Goal: Transaction & Acquisition: Purchase product/service

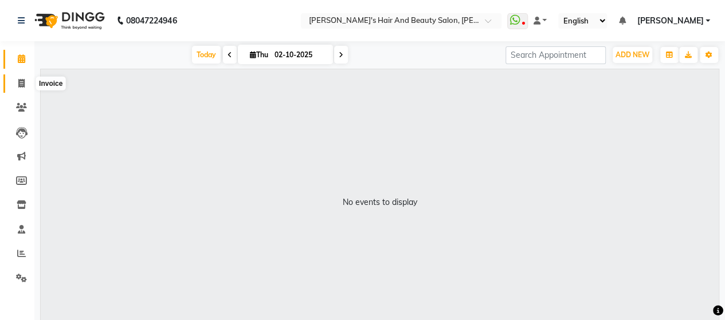
click at [20, 84] on icon at bounding box center [21, 83] width 6 height 9
select select "service"
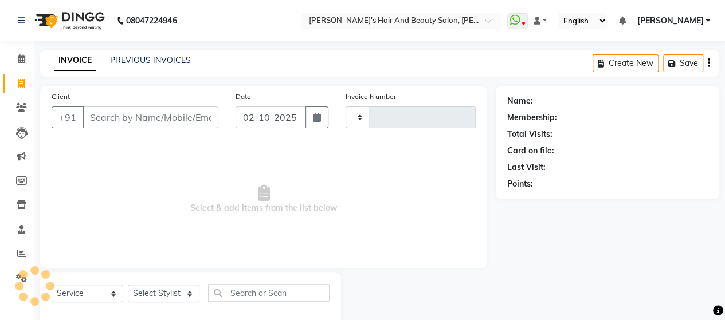
type input "4337"
select select "6429"
click at [167, 121] on input "Client" at bounding box center [151, 118] width 136 height 22
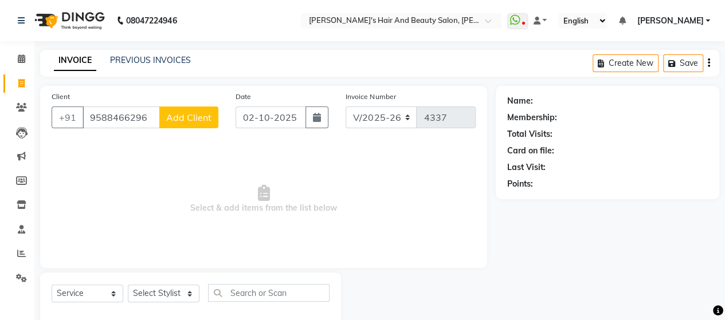
type input "9588466296"
click at [183, 117] on span "Add Client" at bounding box center [188, 117] width 45 height 11
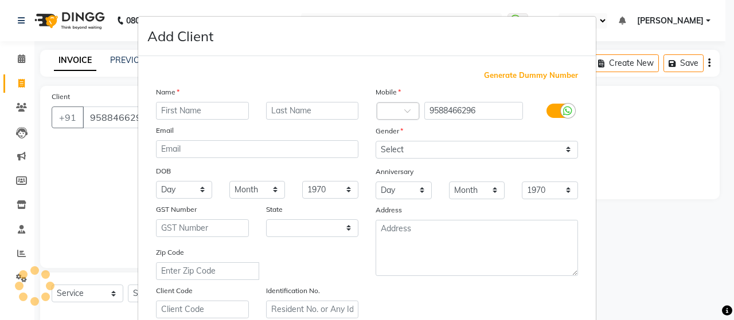
select select "22"
click at [178, 112] on input "text" at bounding box center [202, 111] width 93 height 18
type input "Supriya"
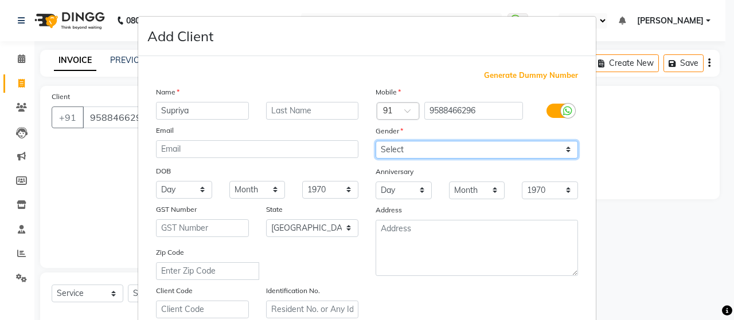
click at [381, 147] on select "Select Male Female Other Prefer Not To Say" at bounding box center [476, 150] width 202 height 18
select select "female"
click at [375, 141] on select "Select Male Female Other Prefer Not To Say" at bounding box center [476, 150] width 202 height 18
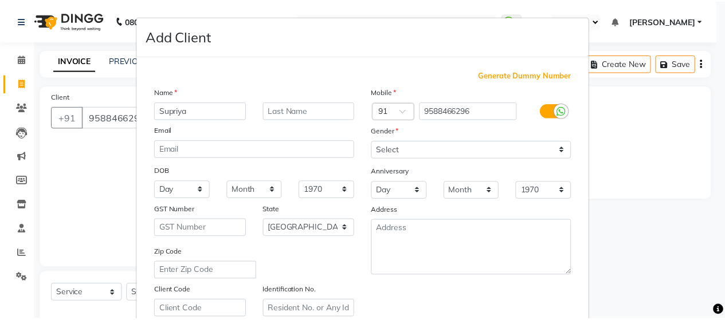
scroll to position [206, 0]
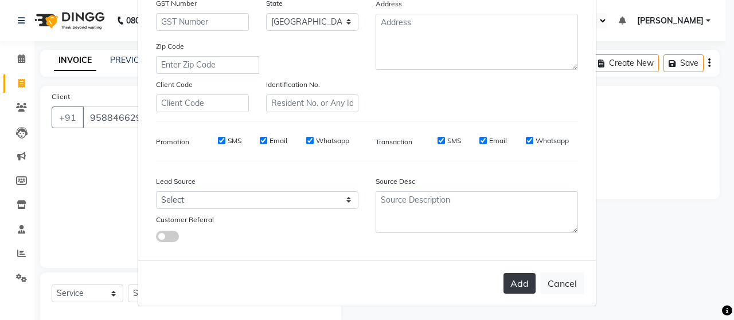
click at [516, 283] on button "Add" at bounding box center [519, 283] width 32 height 21
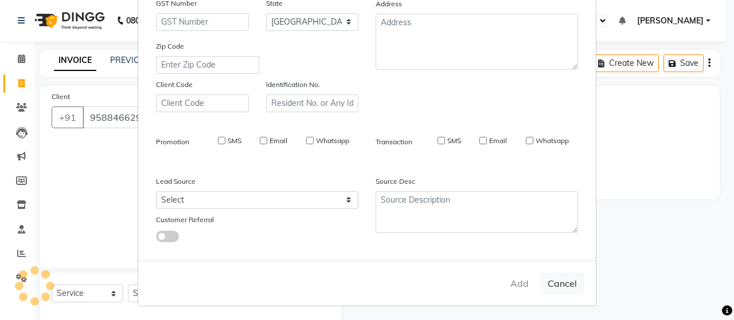
type input "95******96"
select select
select select "null"
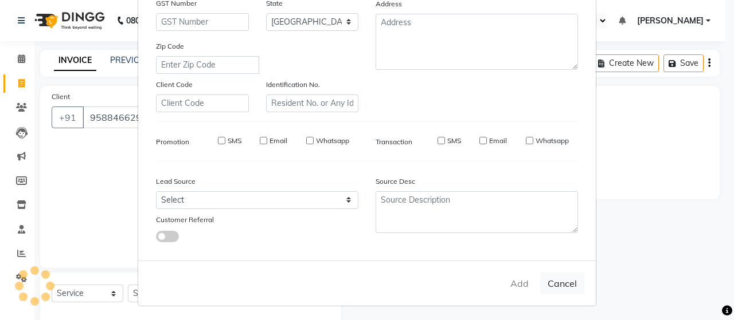
select select
checkbox input "false"
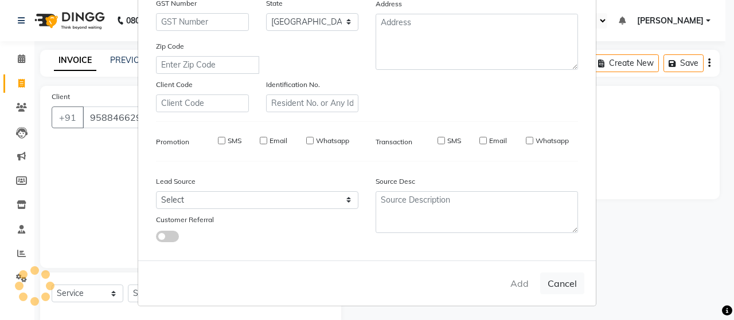
checkbox input "false"
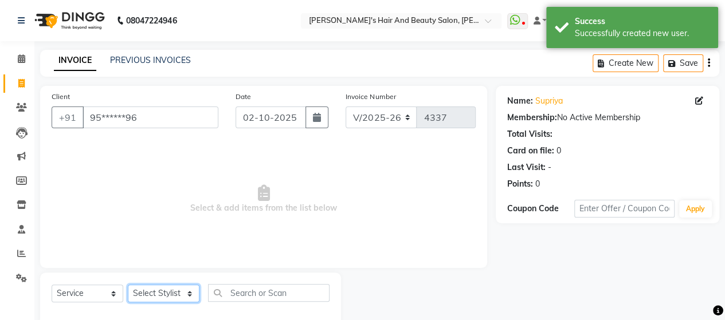
click at [180, 295] on select "Select Stylist Admin Datta Durga Jyoti Krushna Padam RAVI Rohit" at bounding box center [164, 294] width 72 height 18
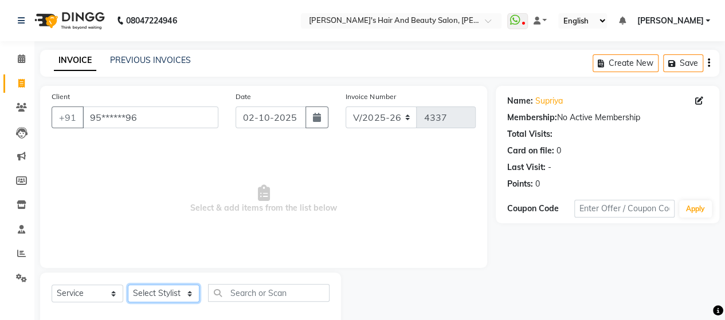
select select "48829"
click at [128, 285] on select "Select Stylist Admin Datta Durga Jyoti Krushna Padam RAVI Rohit" at bounding box center [164, 294] width 72 height 18
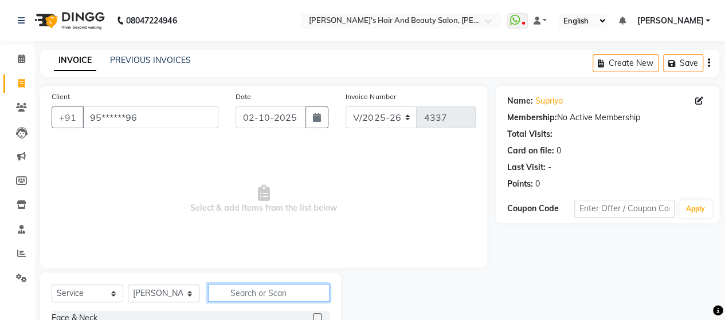
click at [260, 292] on input "text" at bounding box center [268, 293] width 121 height 18
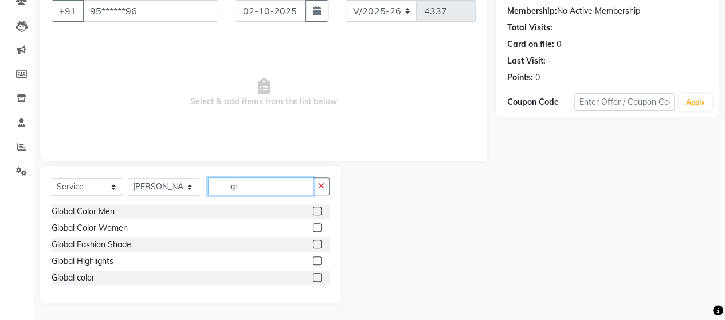
type input "gl"
click at [315, 230] on label at bounding box center [317, 227] width 9 height 9
click at [315, 230] on input "checkbox" at bounding box center [316, 228] width 7 height 7
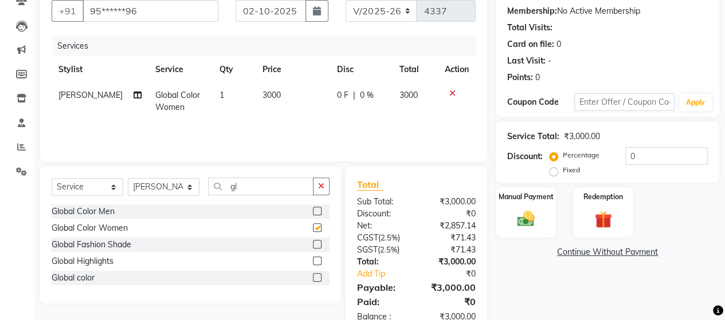
checkbox input "false"
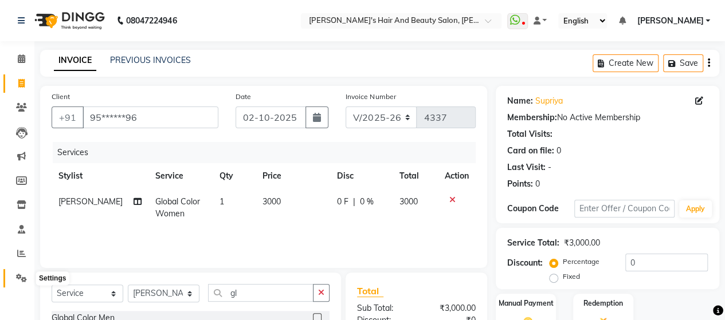
click at [22, 274] on icon at bounding box center [21, 278] width 11 height 9
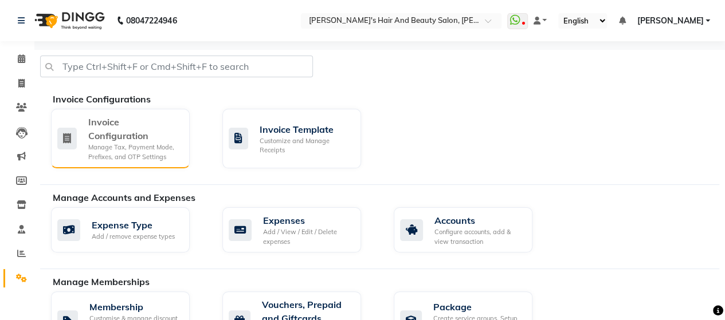
click at [80, 139] on div "Invoice Configuration Manage Tax, Payment Mode, Prefixes, and OTP Settings" at bounding box center [118, 138] width 123 height 46
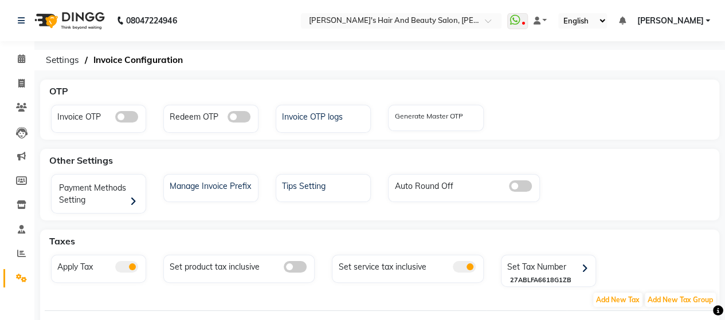
click at [470, 266] on span at bounding box center [464, 266] width 23 height 11
click at [453, 269] on input "checkbox" at bounding box center [453, 269] width 0 height 0
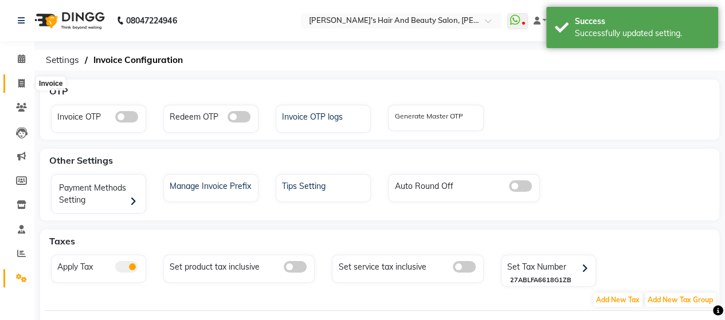
click at [23, 83] on icon at bounding box center [21, 83] width 6 height 9
select select "6429"
select select "service"
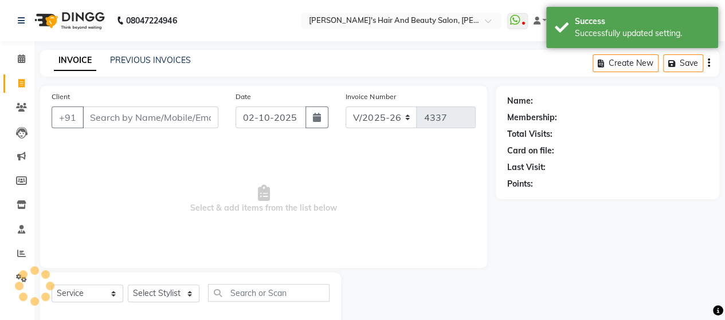
scroll to position [23, 0]
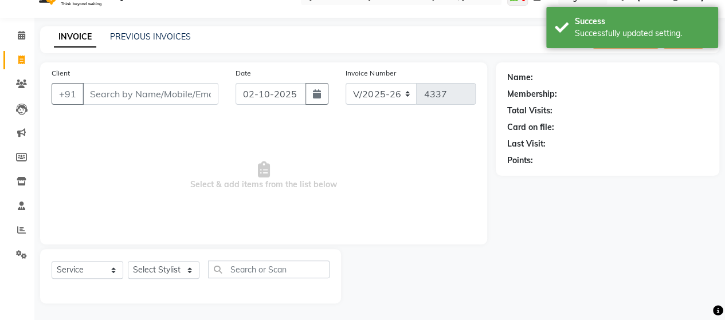
click at [133, 103] on input "Client" at bounding box center [151, 94] width 136 height 22
type input "c"
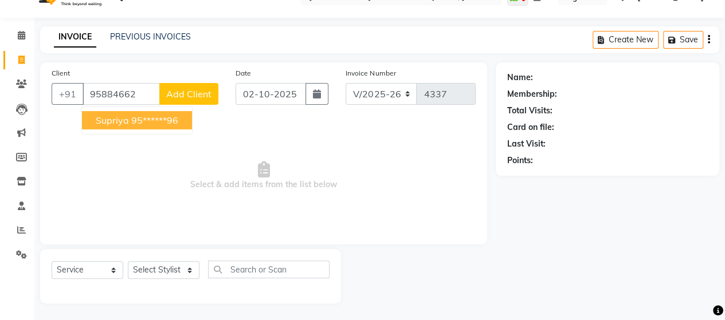
click at [139, 122] on ngb-highlight "95******96" at bounding box center [154, 120] width 47 height 11
type input "95******96"
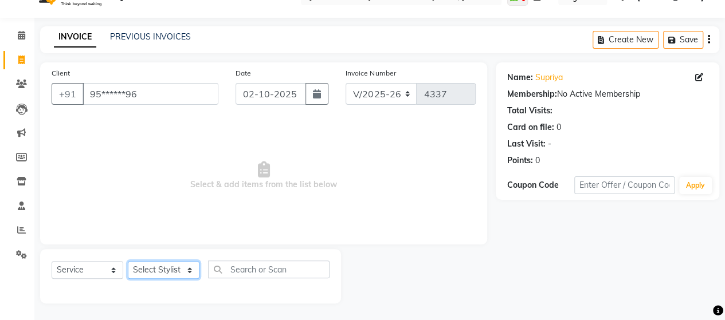
click at [176, 269] on select "Select Stylist Admin Datta Durga Jyoti Krushna Padam RAVI Rohit" at bounding box center [164, 270] width 72 height 18
select select "48829"
click at [128, 261] on select "Select Stylist Admin Datta Durga Jyoti Krushna Padam RAVI Rohit" at bounding box center [164, 270] width 72 height 18
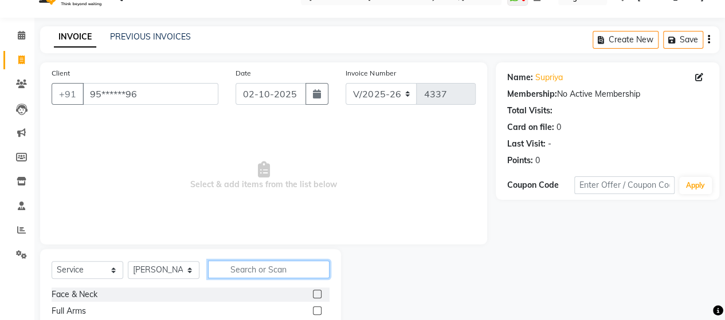
click at [254, 268] on input "text" at bounding box center [268, 270] width 121 height 18
click at [254, 268] on input "g" at bounding box center [268, 270] width 121 height 18
type input "glo"
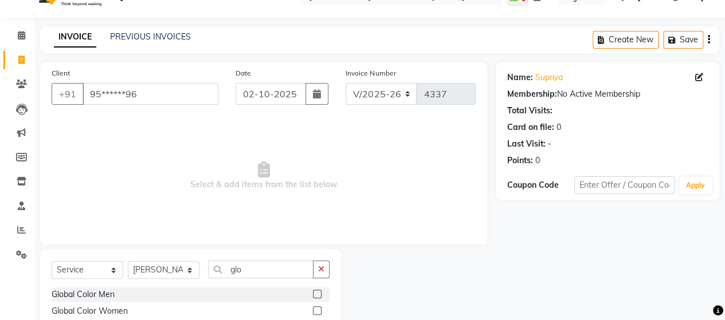
click at [319, 308] on label at bounding box center [317, 311] width 9 height 9
click at [319, 308] on input "checkbox" at bounding box center [316, 311] width 7 height 7
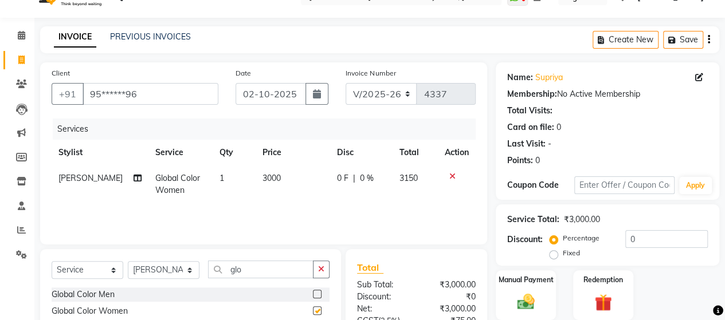
checkbox input "false"
click at [288, 273] on input "glo" at bounding box center [260, 270] width 105 height 18
type input "g"
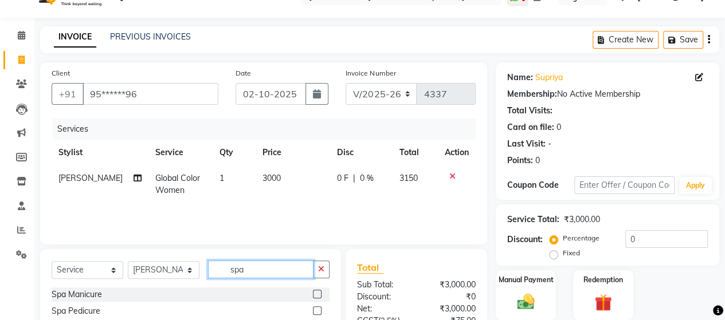
scroll to position [137, 0]
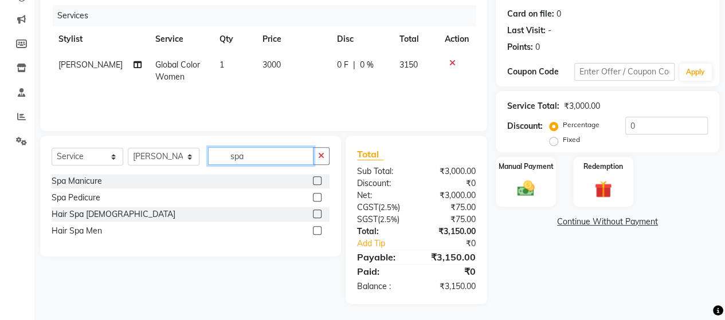
type input "spa"
click at [319, 213] on label at bounding box center [317, 214] width 9 height 9
click at [319, 213] on input "checkbox" at bounding box center [316, 214] width 7 height 7
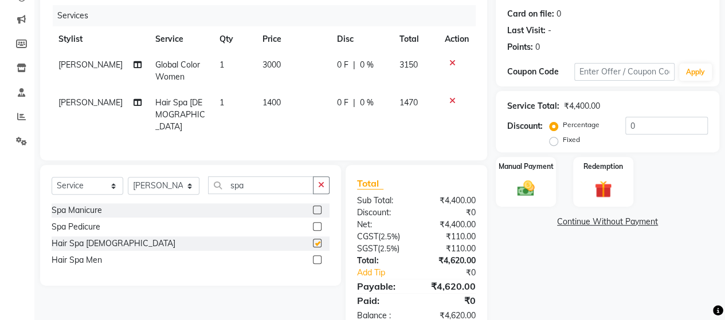
checkbox input "false"
click at [272, 99] on span "1400" at bounding box center [271, 102] width 18 height 10
select select "48829"
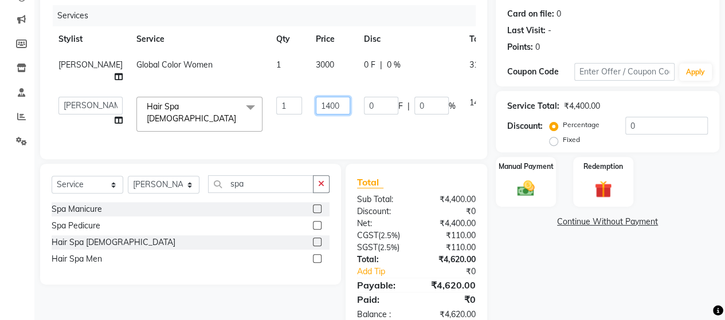
click at [316, 107] on input "1400" at bounding box center [333, 106] width 34 height 18
type input "2000"
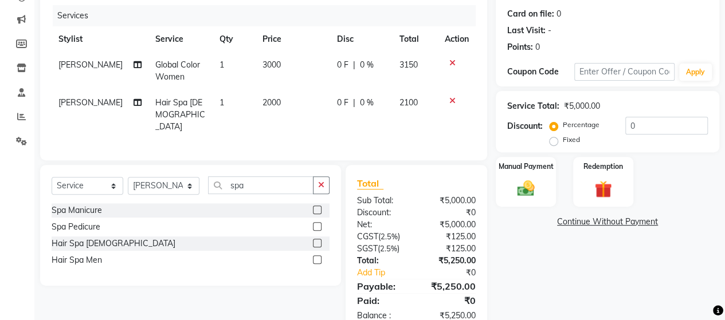
click at [297, 123] on td "2000" at bounding box center [293, 115] width 74 height 50
select select "48829"
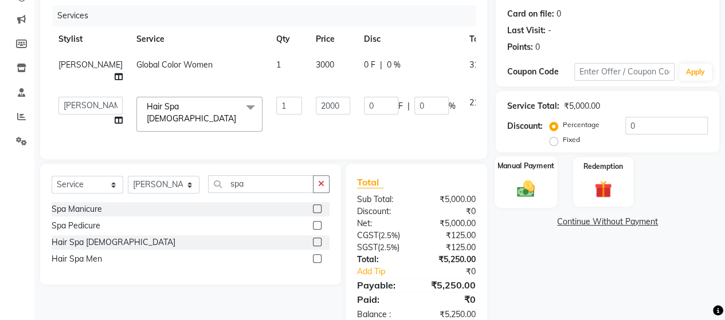
click at [529, 190] on img at bounding box center [525, 188] width 29 height 21
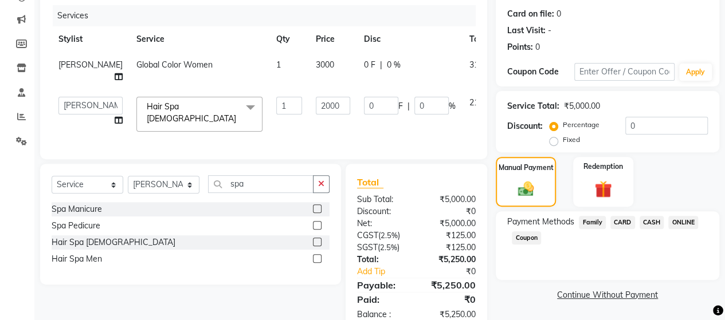
click at [332, 137] on div "Services Stylist Service Qty Price Disc Total Action Krushna Global Color Women…" at bounding box center [264, 76] width 424 height 143
click at [309, 82] on td "3000" at bounding box center [333, 71] width 48 height 38
select select "48829"
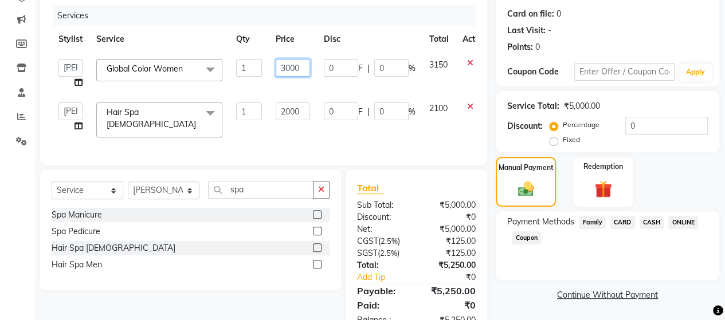
click at [291, 61] on input "3000" at bounding box center [293, 68] width 34 height 18
type input "3200"
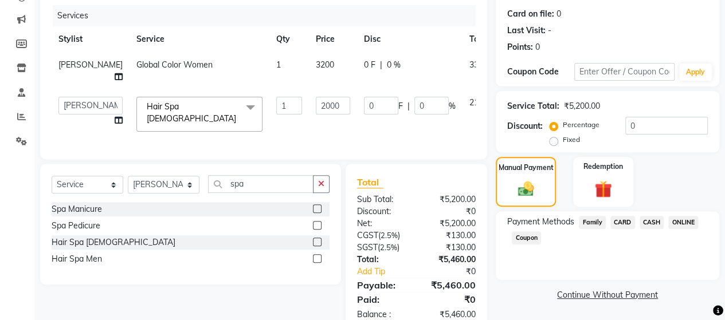
click at [301, 90] on tbody "Krushna Global Color Women 1 3200 0 F | 0 % 3360 Admin Datta Durga Jyoti Krushn…" at bounding box center [293, 95] width 482 height 87
click at [671, 221] on span "ONLINE" at bounding box center [683, 222] width 30 height 13
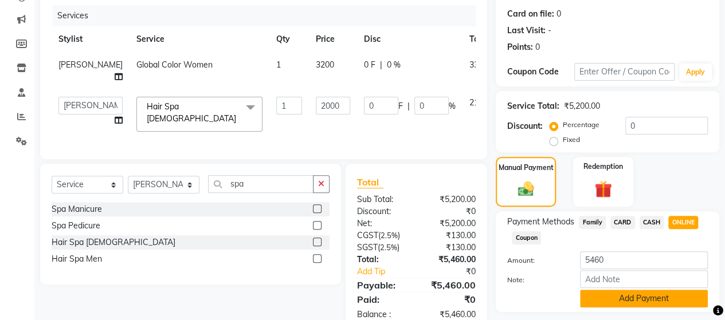
click at [644, 300] on button "Add Payment" at bounding box center [644, 299] width 128 height 18
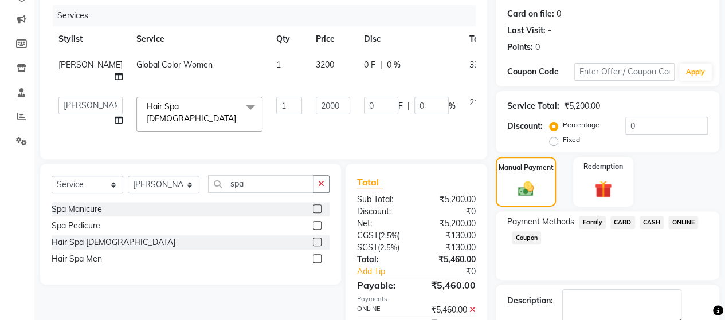
scroll to position [201, 0]
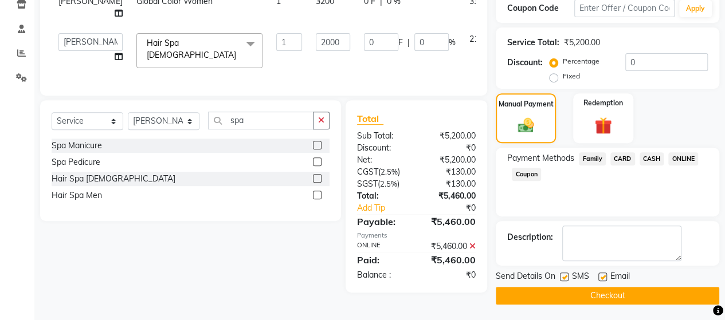
click at [653, 293] on button "Checkout" at bounding box center [607, 296] width 223 height 18
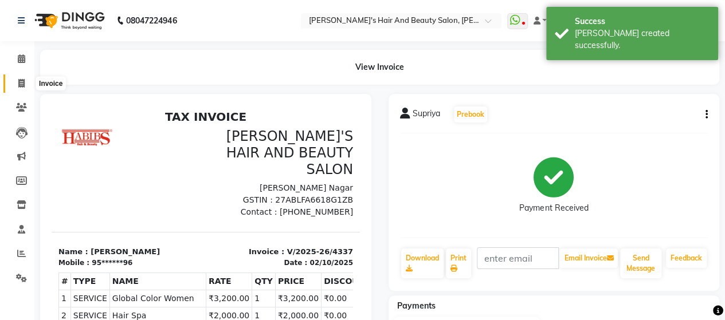
click at [26, 81] on span at bounding box center [21, 83] width 20 height 13
select select "service"
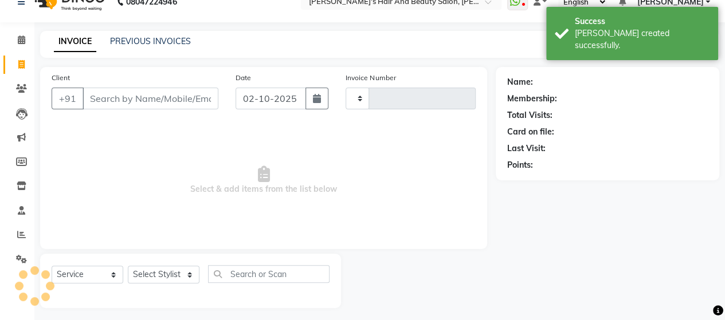
type input "4338"
select select "6429"
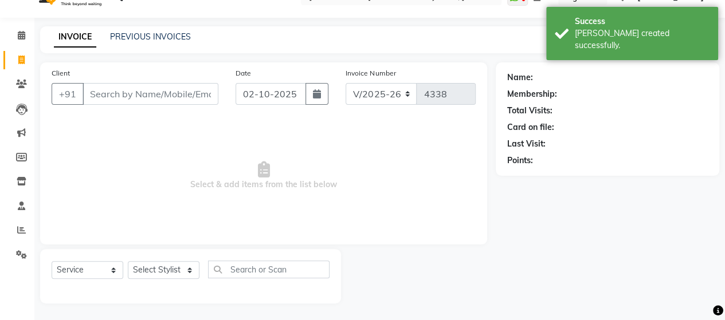
click at [130, 88] on input "Client" at bounding box center [151, 94] width 136 height 22
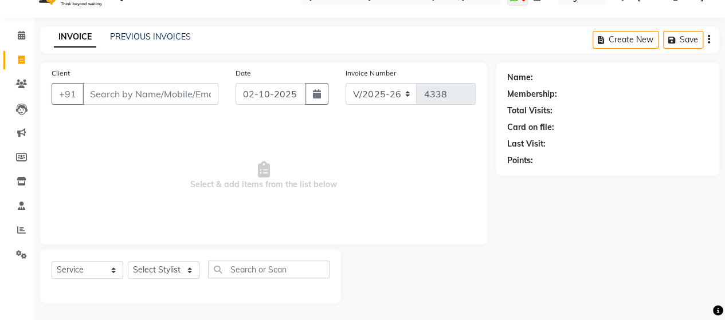
click at [131, 92] on input "Client" at bounding box center [151, 94] width 136 height 22
click at [136, 95] on input "Client" at bounding box center [151, 94] width 136 height 22
click at [132, 98] on input "Client" at bounding box center [151, 94] width 136 height 22
type input "9"
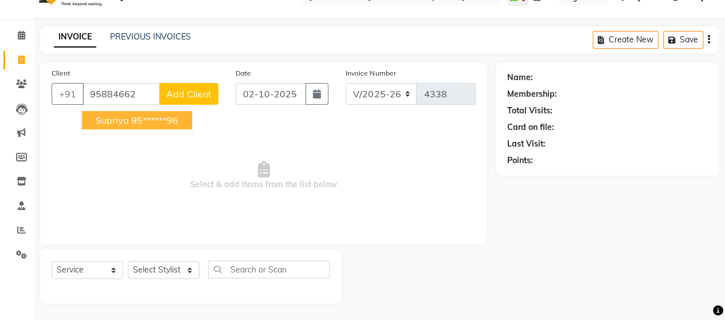
click at [134, 116] on ngb-highlight "95******96" at bounding box center [154, 120] width 47 height 11
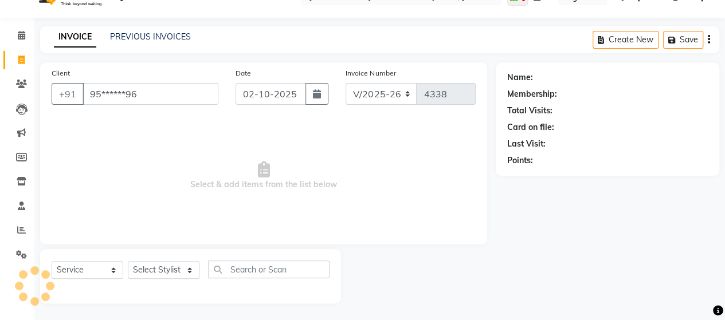
type input "95******96"
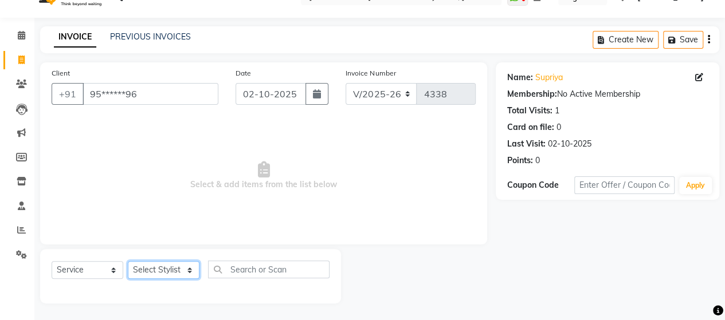
click at [160, 269] on select "Select Stylist Admin Datta Durga Jyoti Krushna Padam RAVI Rohit" at bounding box center [164, 270] width 72 height 18
select select "48824"
click at [128, 261] on select "Select Stylist Admin Datta Durga Jyoti Krushna Padam RAVI Rohit" at bounding box center [164, 270] width 72 height 18
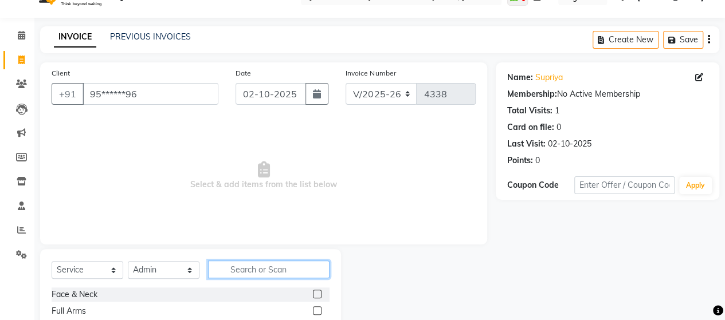
click at [257, 269] on input "text" at bounding box center [268, 270] width 121 height 18
type input "full"
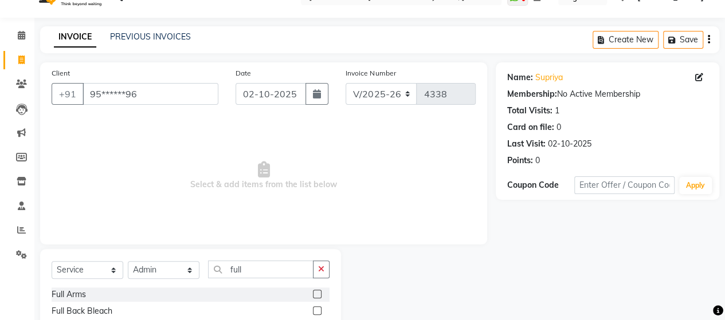
click at [313, 292] on label at bounding box center [317, 294] width 9 height 9
click at [313, 292] on input "checkbox" at bounding box center [316, 294] width 7 height 7
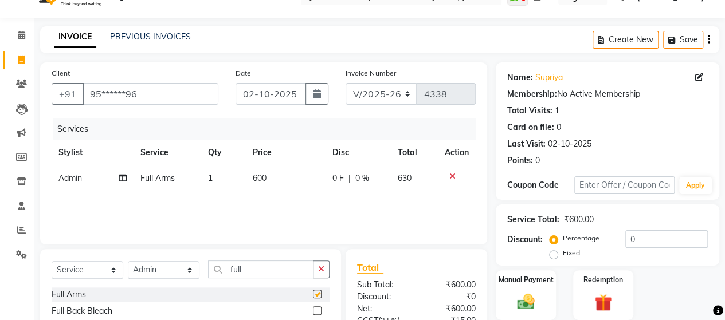
checkbox input "false"
click at [265, 190] on td "600" at bounding box center [286, 179] width 80 height 26
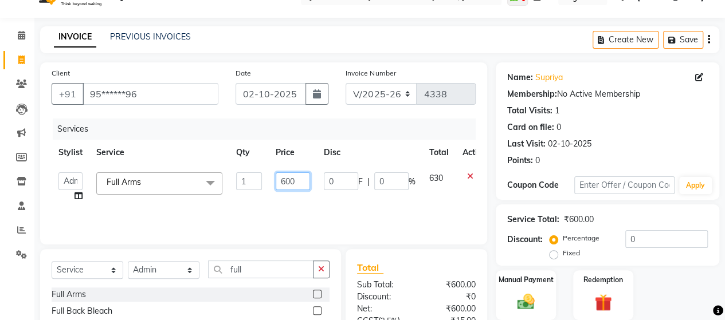
click at [284, 181] on input "600" at bounding box center [293, 181] width 34 height 18
type input "400"
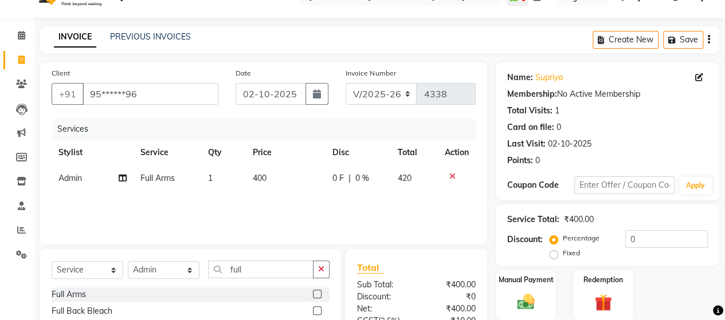
click at [285, 197] on div "Services Stylist Service Qty Price Disc Total Action Admin Full Arms 1 400 0 F …" at bounding box center [264, 176] width 424 height 115
click at [268, 278] on div "Select Service Product Membership Package Voucher Prepaid Gift Card Select Styl…" at bounding box center [191, 274] width 278 height 27
click at [268, 276] on div "Select Service Product Membership Package Voucher Prepaid Gift Card Select Styl…" at bounding box center [191, 274] width 278 height 27
click at [268, 276] on input "full" at bounding box center [260, 270] width 105 height 18
type input "f"
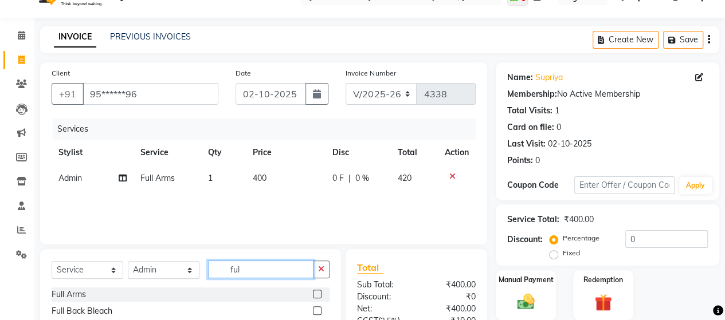
type input "full"
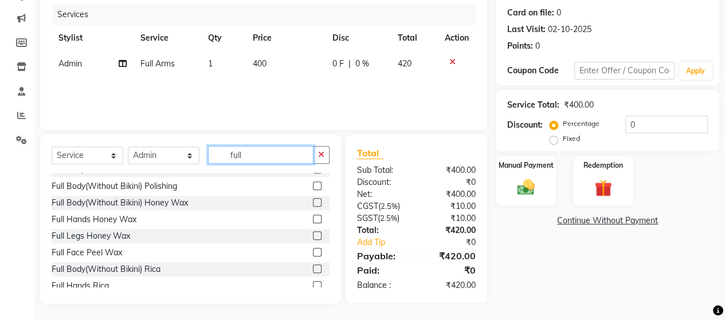
scroll to position [85, 0]
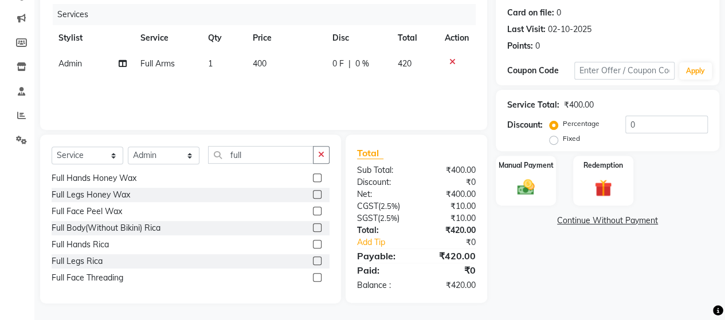
click at [313, 261] on label at bounding box center [317, 261] width 9 height 9
click at [313, 261] on input "checkbox" at bounding box center [316, 261] width 7 height 7
checkbox input "false"
click at [259, 91] on span "600" at bounding box center [260, 89] width 14 height 10
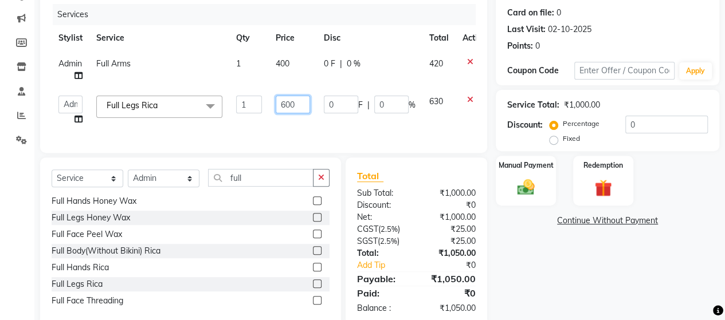
click at [286, 104] on input "600" at bounding box center [293, 105] width 34 height 18
type input "800"
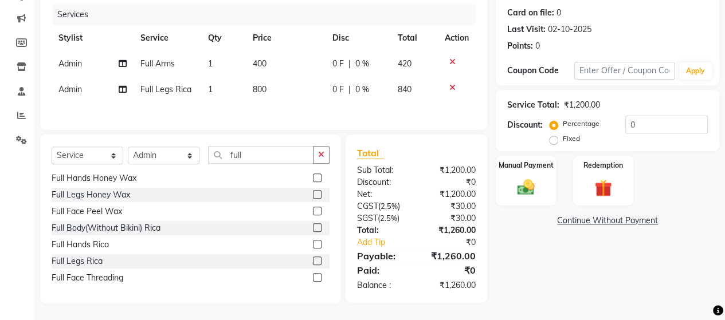
click at [285, 118] on div "Services Stylist Service Qty Price Disc Total Action Admin Full Arms 1 400 0 F …" at bounding box center [264, 61] width 424 height 115
click at [273, 164] on input "full" at bounding box center [260, 155] width 105 height 18
type input "f"
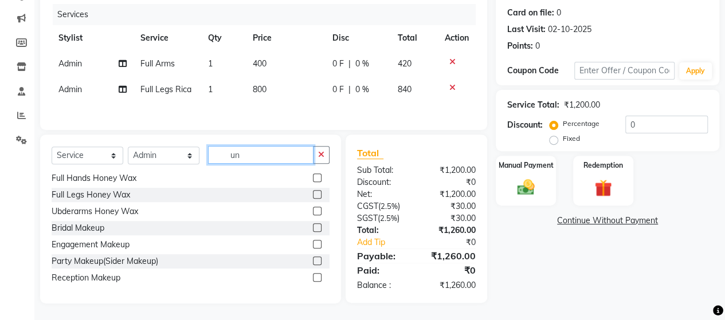
scroll to position [0, 0]
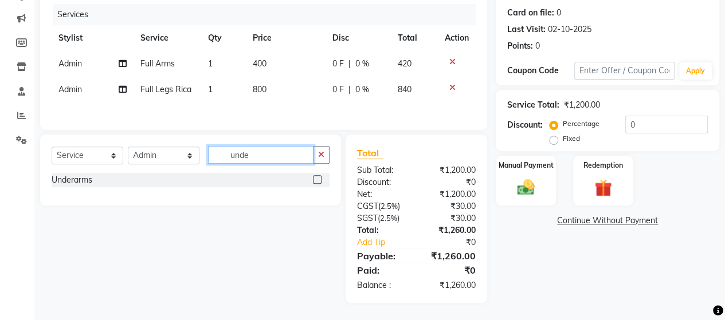
type input "unde"
click at [317, 179] on label at bounding box center [317, 179] width 9 height 9
click at [317, 179] on input "checkbox" at bounding box center [316, 179] width 7 height 7
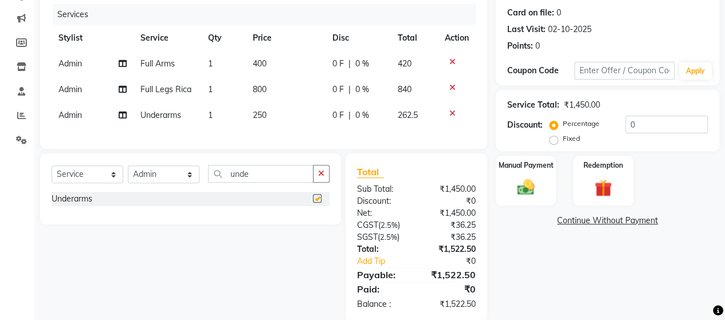
checkbox input "false"
click at [283, 122] on td "250" at bounding box center [285, 116] width 80 height 26
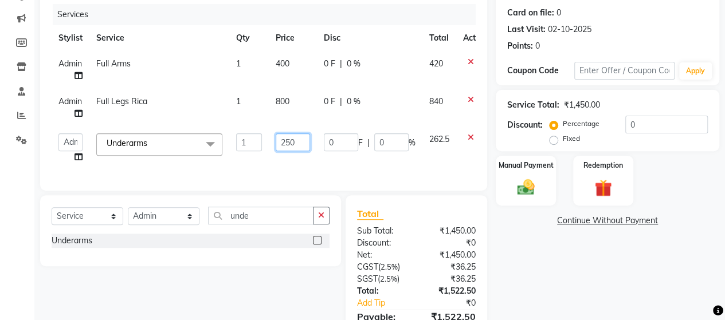
click at [296, 143] on input "250" at bounding box center [293, 143] width 34 height 18
type input "200"
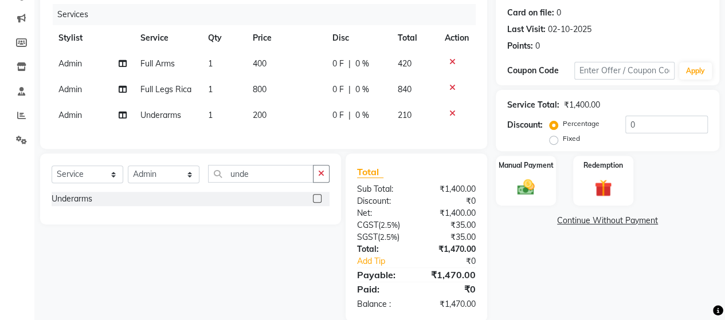
click at [308, 149] on div "Client +91 95******96 Date 02-10-2025 Invoice Number V/2025 V/2025-26 4338 Serv…" at bounding box center [263, 48] width 447 height 201
click at [276, 180] on input "unde" at bounding box center [260, 174] width 105 height 18
type input "u"
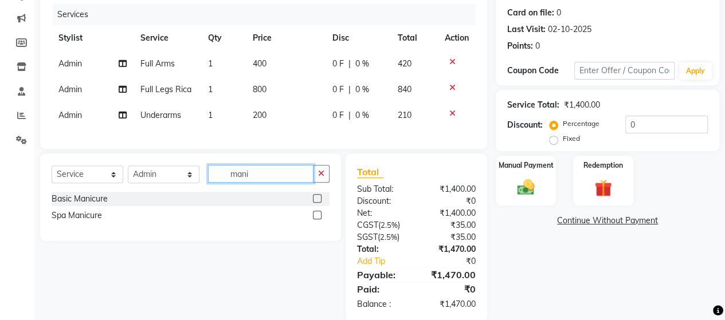
type input "mani"
click at [319, 203] on label at bounding box center [317, 198] width 9 height 9
click at [319, 203] on input "checkbox" at bounding box center [316, 198] width 7 height 7
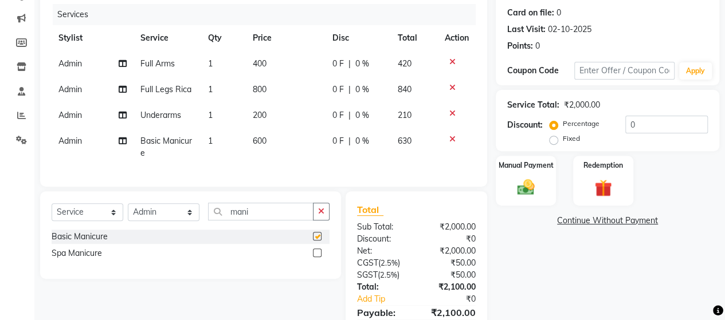
checkbox input "false"
click at [269, 215] on input "mani" at bounding box center [260, 212] width 105 height 18
type input "m"
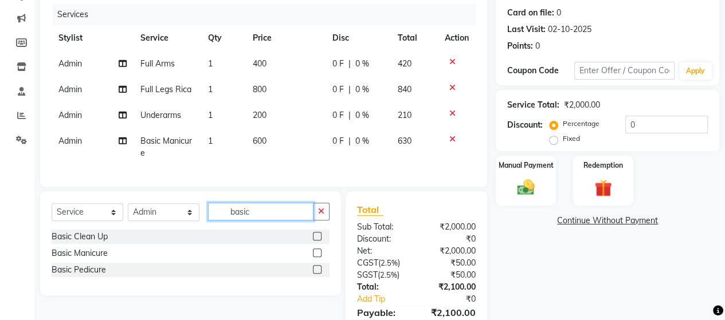
type input "basic"
click at [314, 274] on label at bounding box center [317, 269] width 9 height 9
click at [314, 274] on input "checkbox" at bounding box center [316, 269] width 7 height 7
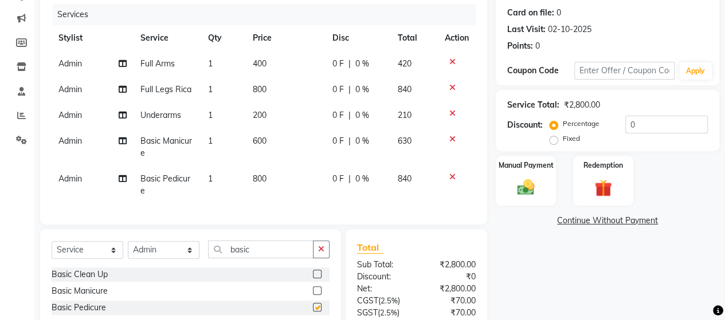
checkbox input "false"
click at [261, 144] on span "600" at bounding box center [260, 141] width 14 height 10
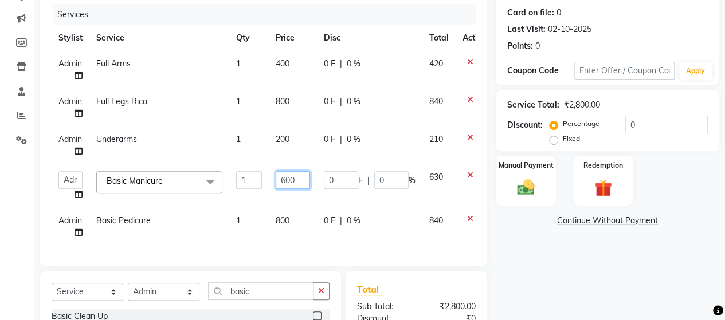
click at [284, 174] on input "600" at bounding box center [293, 180] width 34 height 18
type input "800"
click at [287, 213] on div "Services Stylist Service Qty Price Disc Total Action Admin Full Arms 1 400 0 F …" at bounding box center [264, 129] width 424 height 251
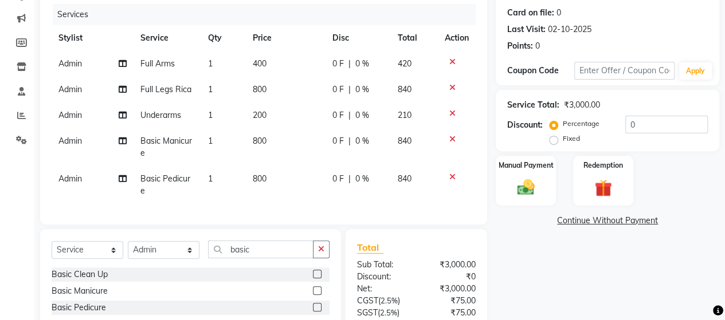
click at [267, 181] on td "800" at bounding box center [286, 185] width 80 height 38
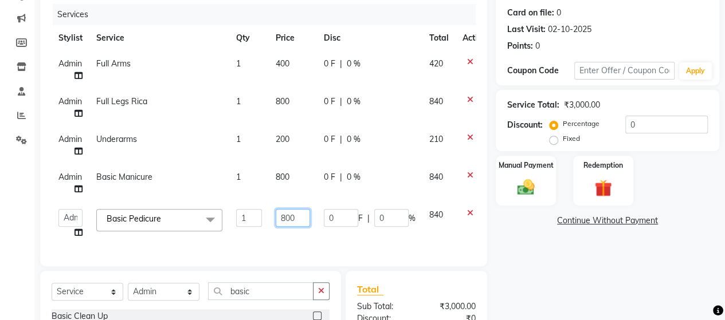
click at [284, 219] on input "800" at bounding box center [293, 218] width 34 height 18
type input "900"
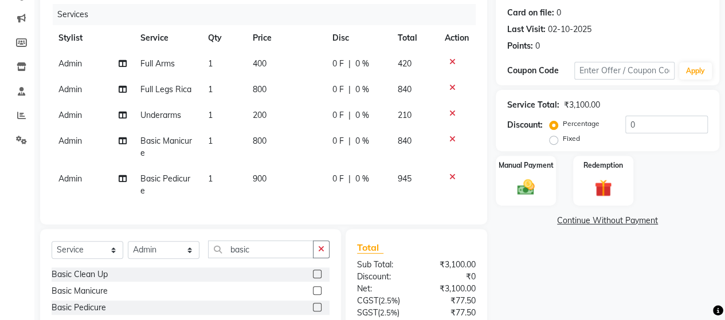
click at [290, 234] on div "Client +91 95******96 Date 02-10-2025 Invoice Number V/2025 V/2025-26 4338 Serv…" at bounding box center [264, 173] width 464 height 450
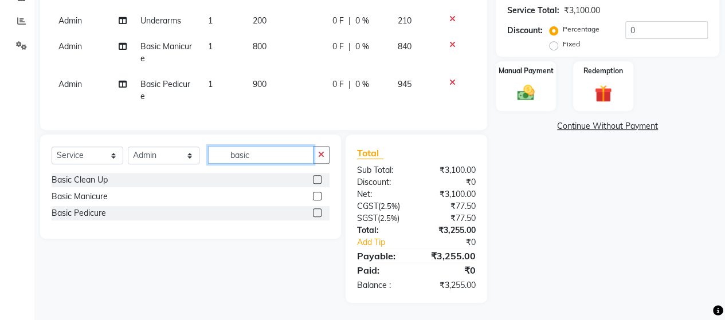
click at [269, 158] on input "basic" at bounding box center [260, 155] width 105 height 18
click at [452, 79] on icon at bounding box center [452, 83] width 6 height 8
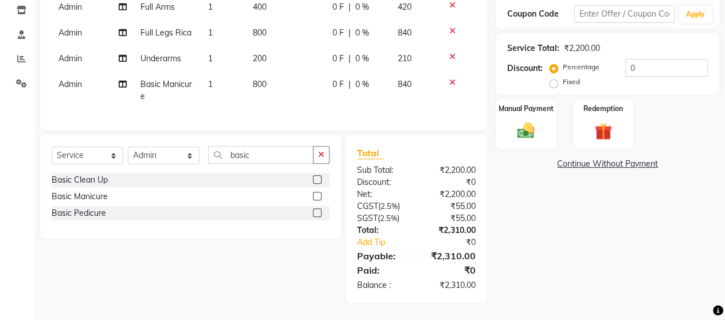
scroll to position [203, 0]
click at [533, 109] on div "Manual Payment" at bounding box center [526, 124] width 62 height 52
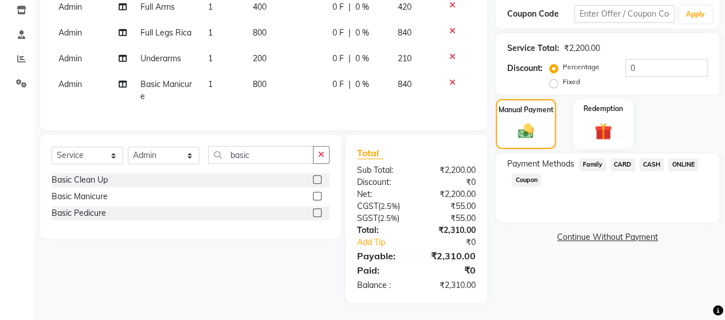
click at [689, 158] on span "ONLINE" at bounding box center [683, 164] width 30 height 13
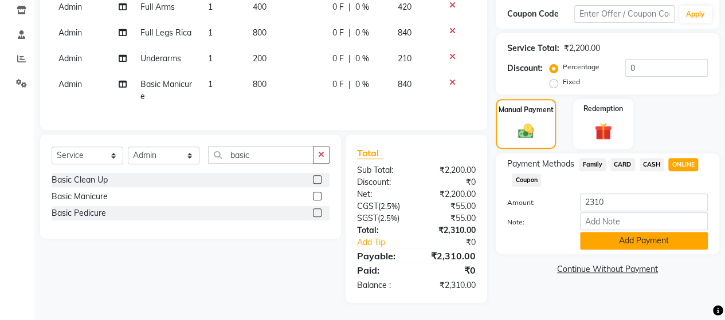
click at [652, 232] on button "Add Payment" at bounding box center [644, 241] width 128 height 18
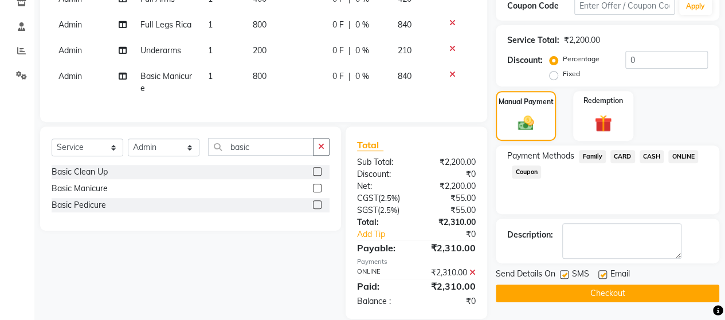
scroll to position [226, 0]
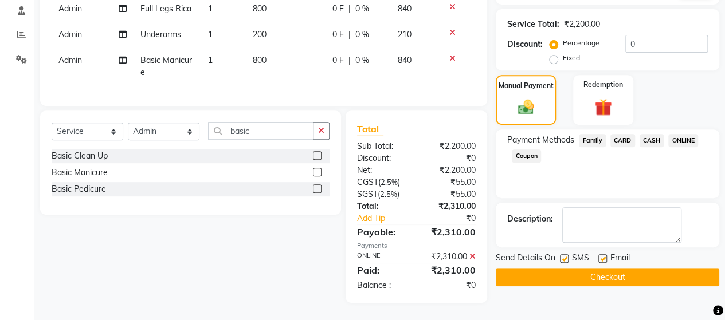
click at [653, 271] on button "Checkout" at bounding box center [607, 278] width 223 height 18
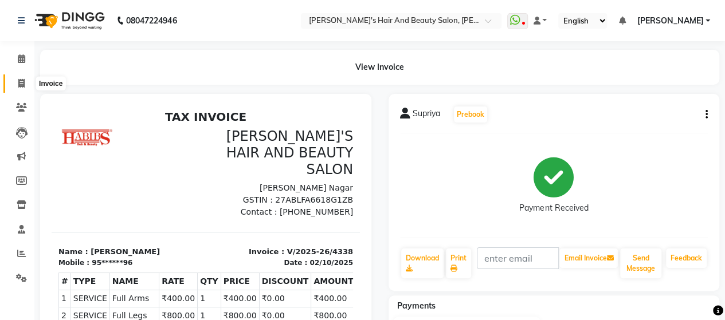
click at [26, 79] on span at bounding box center [21, 83] width 20 height 13
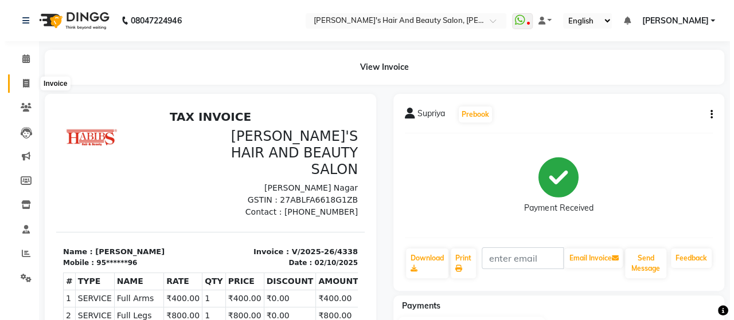
scroll to position [23, 0]
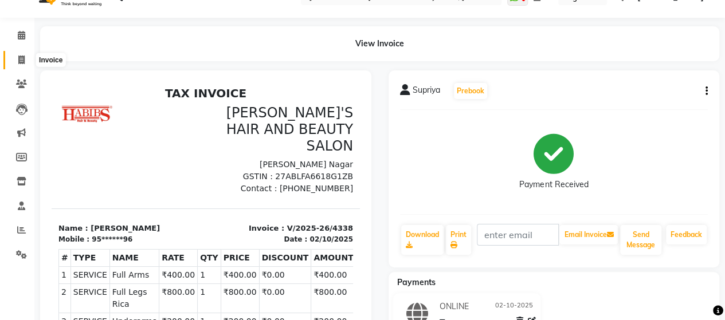
select select "service"
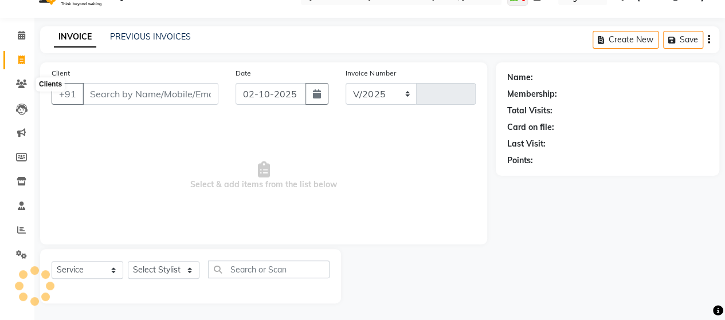
select select "6429"
type input "4339"
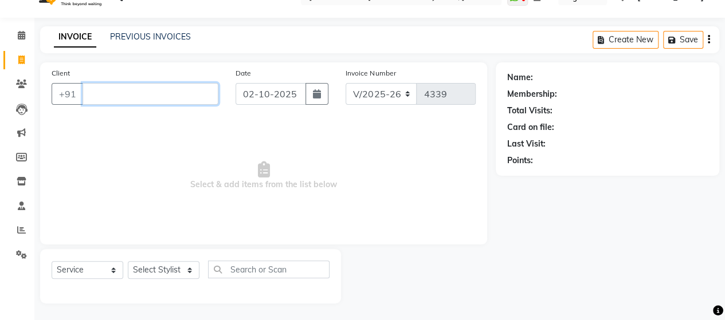
click at [107, 101] on input "Client" at bounding box center [151, 94] width 136 height 22
type input "8698742993"
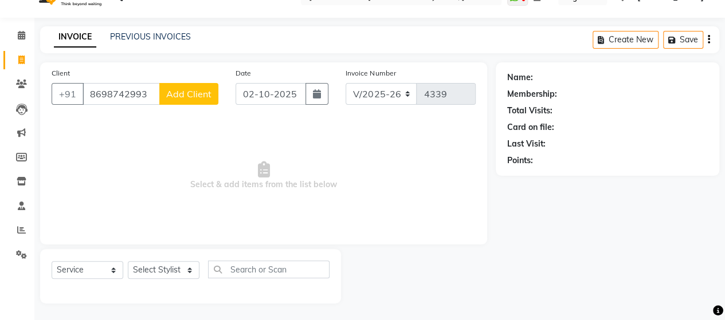
click at [189, 90] on span "Add Client" at bounding box center [188, 93] width 45 height 11
select select "22"
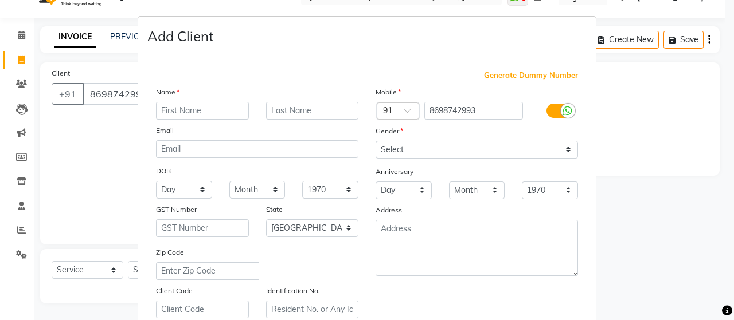
click at [187, 113] on input "text" at bounding box center [202, 111] width 93 height 18
type input "Zahid"
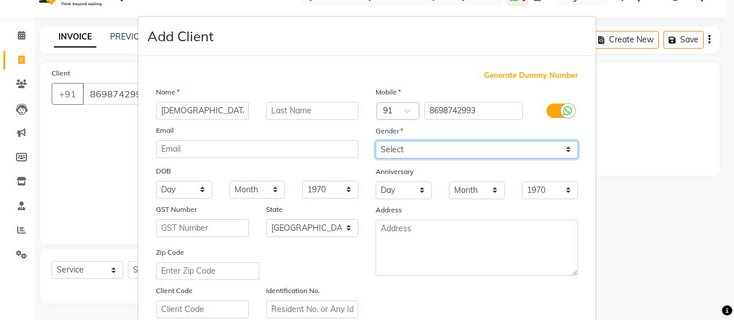
click at [379, 157] on select "Select Male Female Other Prefer Not To Say" at bounding box center [476, 150] width 202 height 18
select select "male"
click at [375, 141] on select "Select Male Female Other Prefer Not To Say" at bounding box center [476, 150] width 202 height 18
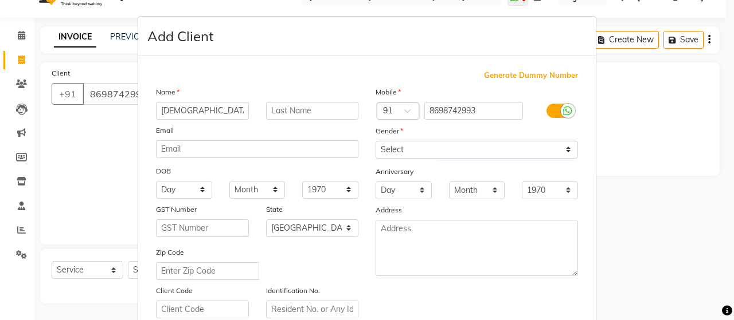
scroll to position [206, 0]
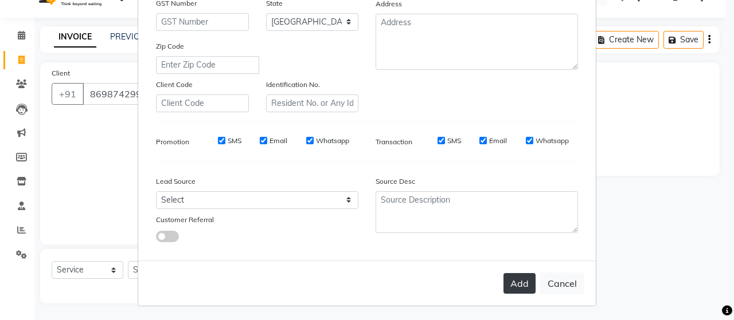
click at [505, 284] on button "Add" at bounding box center [519, 283] width 32 height 21
click at [515, 288] on button "Add" at bounding box center [519, 283] width 32 height 21
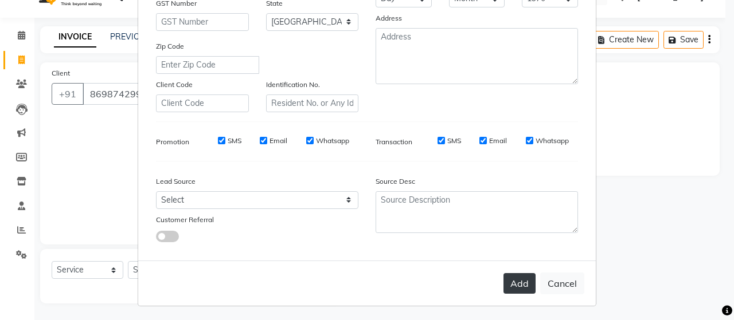
click at [515, 288] on button "Add" at bounding box center [519, 283] width 32 height 21
click at [560, 275] on button "Cancel" at bounding box center [562, 284] width 44 height 22
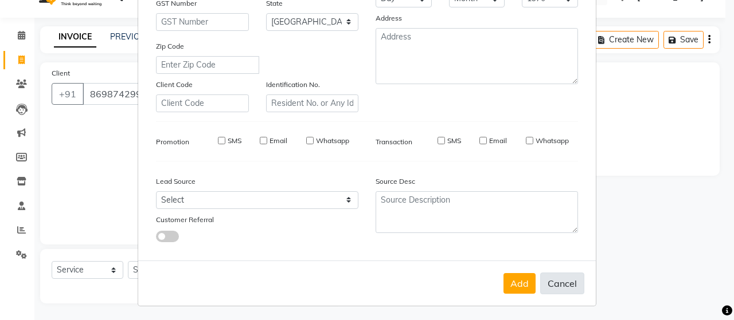
select select
select select "null"
select select
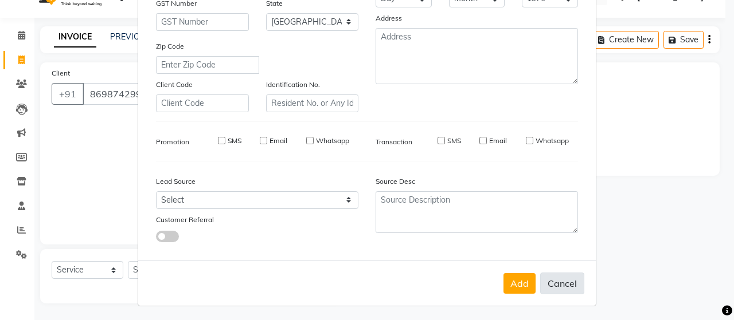
select select
checkbox input "false"
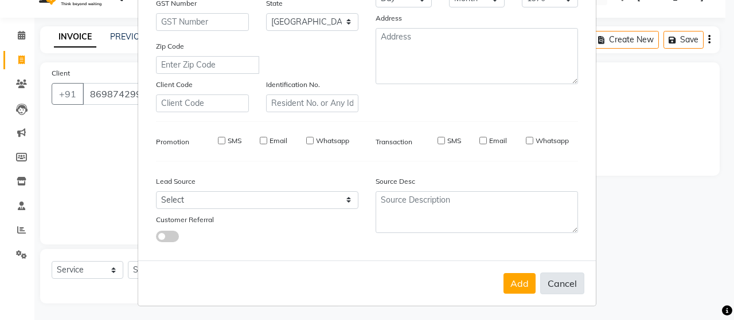
checkbox input "false"
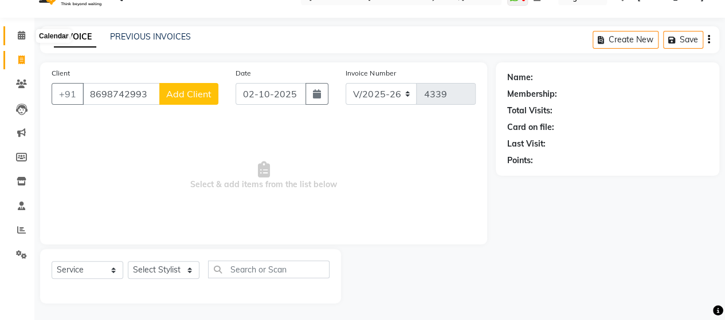
click at [15, 29] on span at bounding box center [21, 35] width 20 height 13
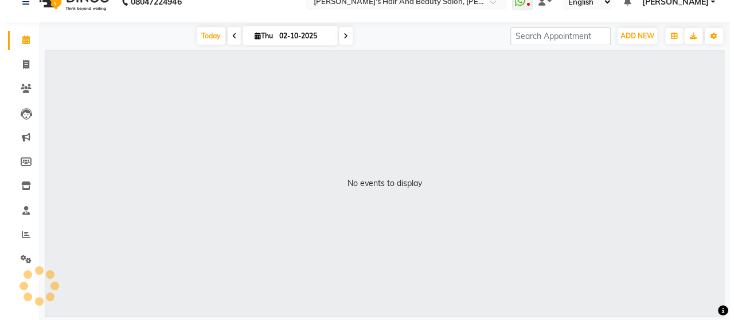
scroll to position [18, 0]
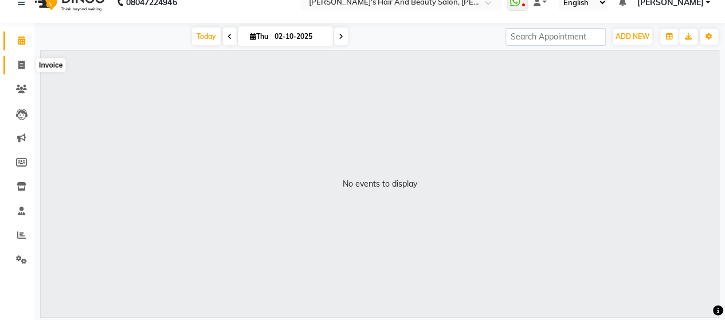
click at [14, 60] on span at bounding box center [21, 65] width 20 height 13
select select "6429"
select select "service"
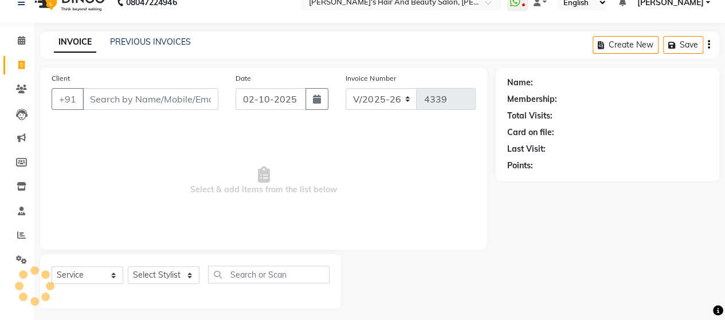
click at [123, 95] on input "Client" at bounding box center [151, 99] width 136 height 22
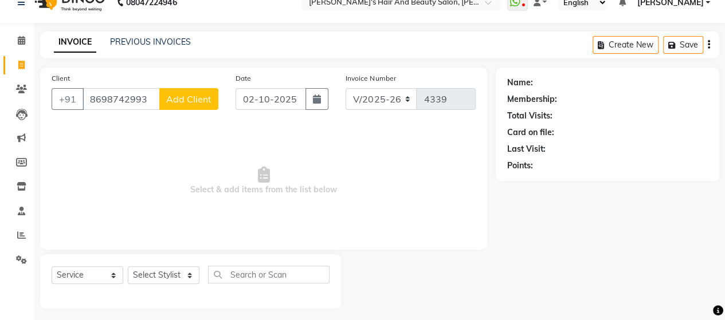
type input "8698742993"
click at [183, 96] on span "Add Client" at bounding box center [188, 98] width 45 height 11
select select "22"
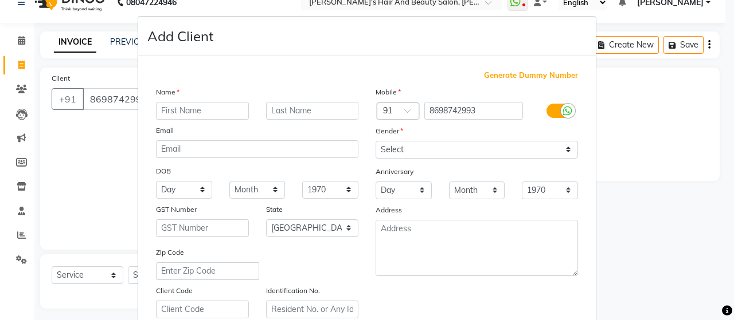
click at [188, 111] on input "text" at bounding box center [202, 111] width 93 height 18
type input "[PERSON_NAME]"
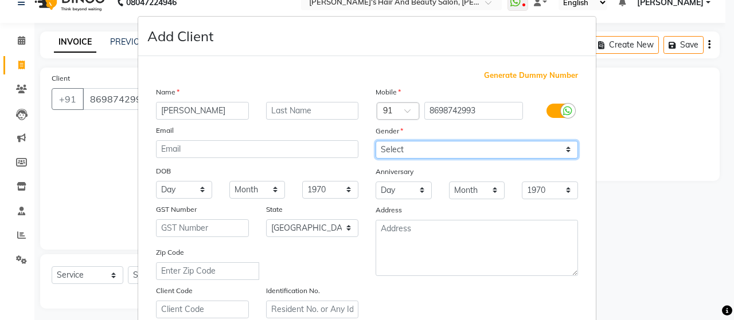
click at [393, 147] on select "Select Male Female Other Prefer Not To Say" at bounding box center [476, 150] width 202 height 18
select select "male"
click at [375, 141] on select "Select Male Female Other Prefer Not To Say" at bounding box center [476, 150] width 202 height 18
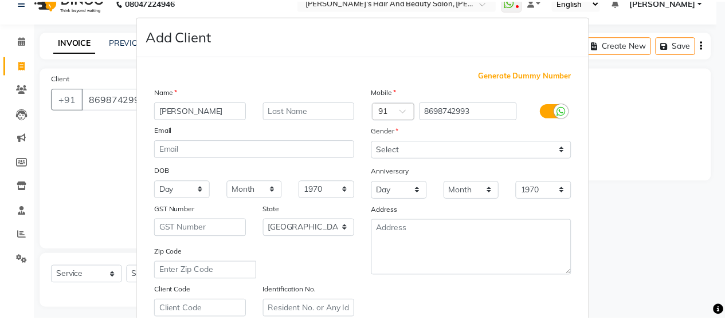
scroll to position [206, 0]
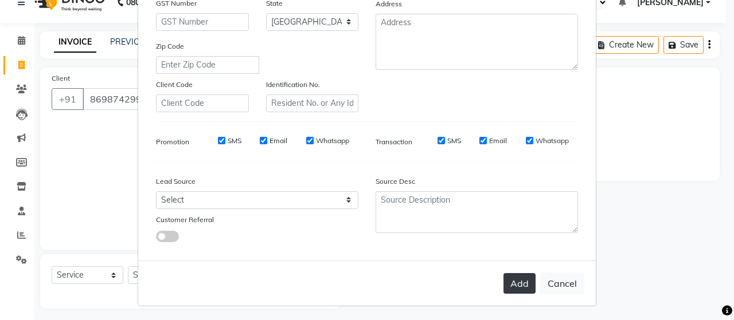
click at [517, 285] on button "Add" at bounding box center [519, 283] width 32 height 21
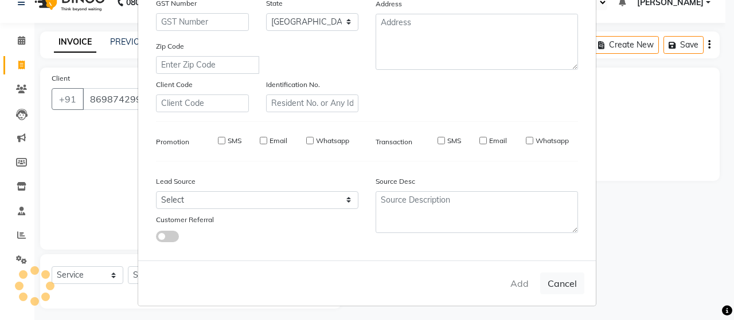
type input "86******93"
select select
select select "null"
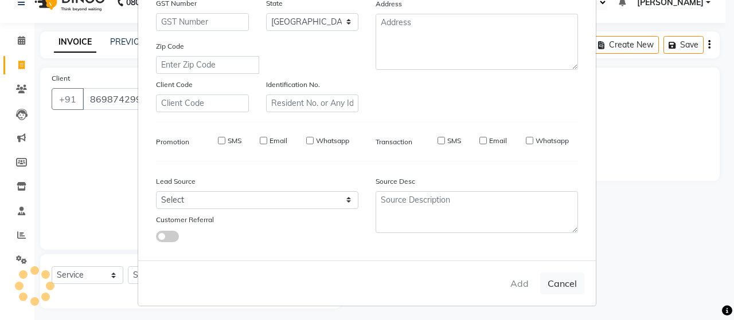
select select
checkbox input "false"
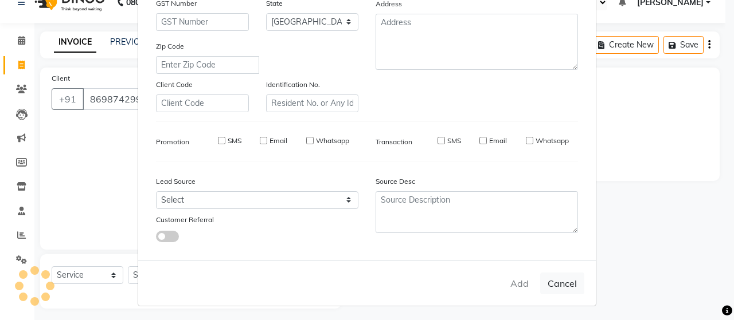
checkbox input "false"
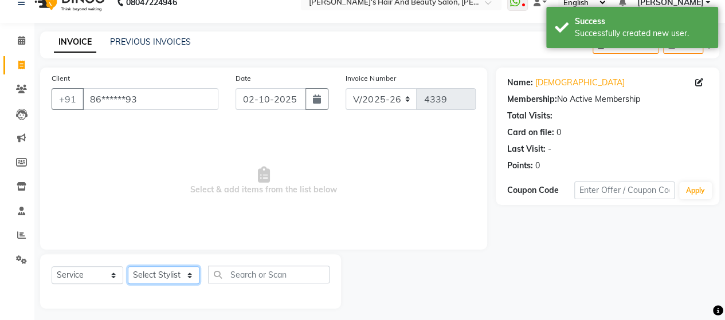
click at [144, 272] on select "Select Stylist Admin Datta Durga Jyoti Krushna Padam RAVI Rohit" at bounding box center [164, 275] width 72 height 18
select select "48828"
click at [128, 266] on select "Select Stylist Admin Datta Durga Jyoti Krushna Padam RAVI Rohit" at bounding box center [164, 275] width 72 height 18
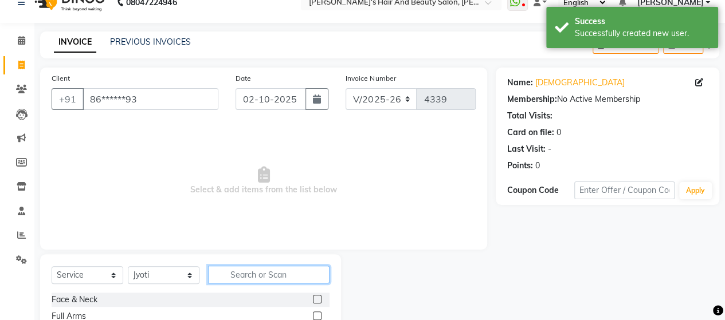
click at [238, 280] on input "text" at bounding box center [268, 275] width 121 height 18
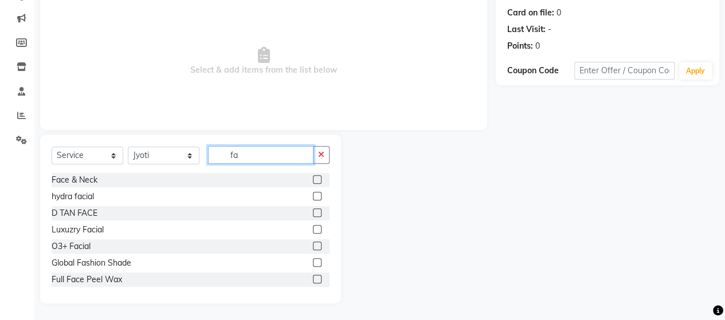
type input "fa"
click at [313, 243] on label at bounding box center [317, 246] width 9 height 9
click at [313, 243] on input "checkbox" at bounding box center [316, 246] width 7 height 7
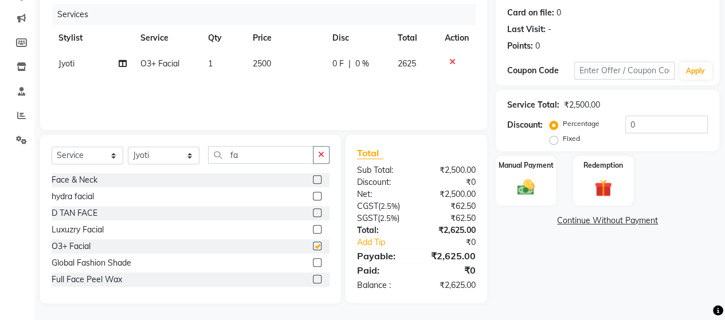
checkbox input "false"
click at [264, 69] on td "2500" at bounding box center [286, 64] width 80 height 26
select select "48828"
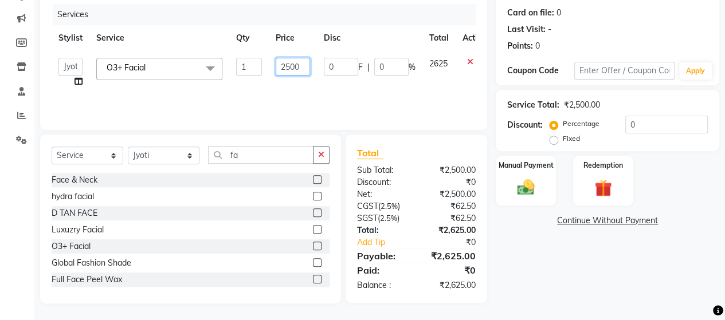
click at [291, 70] on input "2500" at bounding box center [293, 67] width 34 height 18
type input "3600"
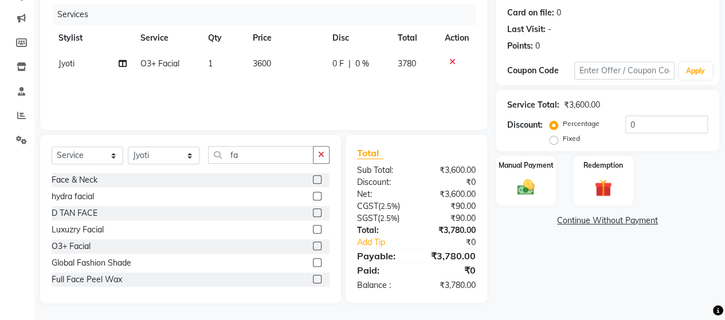
click at [302, 94] on div "Services Stylist Service Qty Price Disc Total Action Jyoti O3+ Facial 1 3600 0 …" at bounding box center [264, 61] width 424 height 115
click at [523, 199] on div "Manual Payment" at bounding box center [526, 181] width 62 height 52
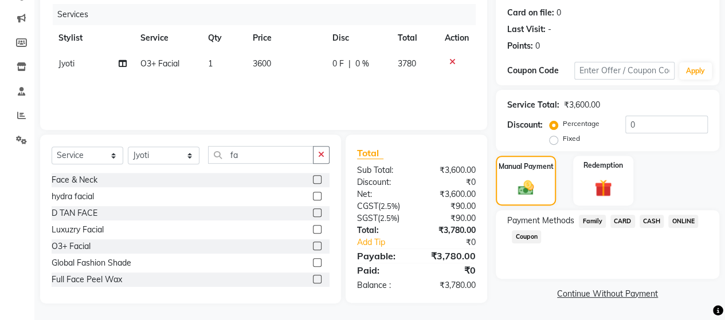
click at [685, 221] on span "ONLINE" at bounding box center [683, 221] width 30 height 13
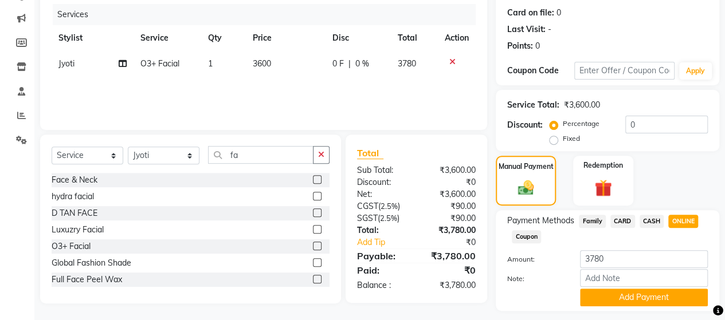
scroll to position [168, 0]
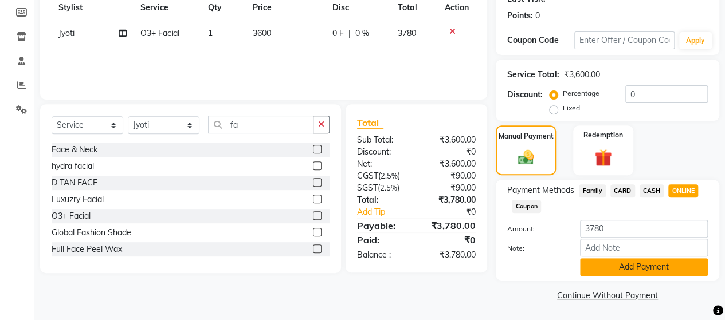
click at [672, 270] on button "Add Payment" at bounding box center [644, 267] width 128 height 18
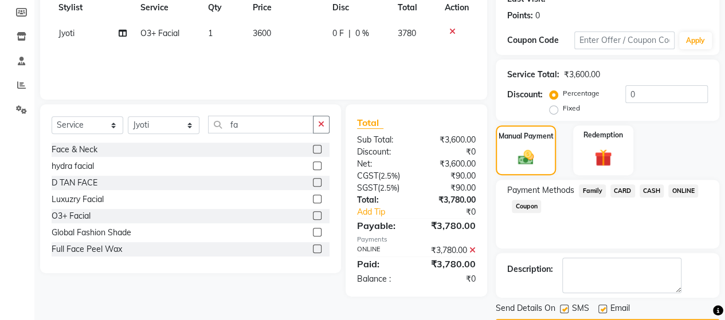
scroll to position [201, 0]
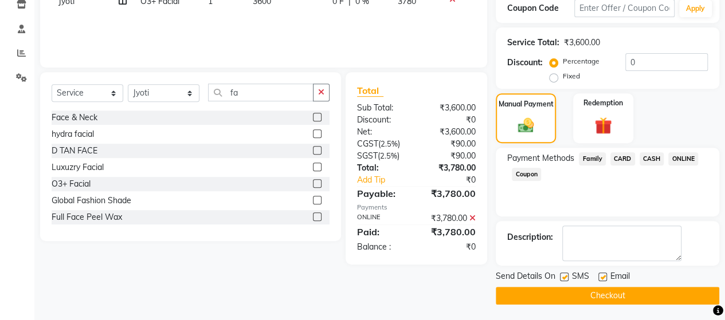
click at [660, 289] on button "Checkout" at bounding box center [607, 296] width 223 height 18
